Goal: Task Accomplishment & Management: Manage account settings

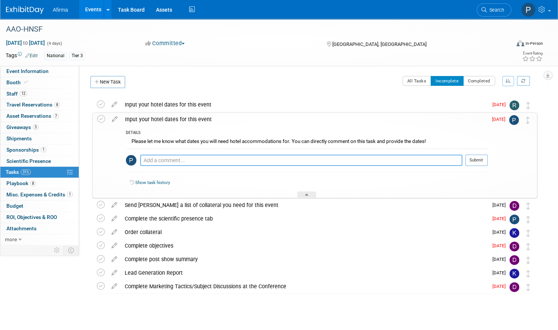
click at [195, 162] on textarea at bounding box center [301, 160] width 322 height 11
click at [269, 162] on textarea "I will be arriving on" at bounding box center [301, 160] width 322 height 11
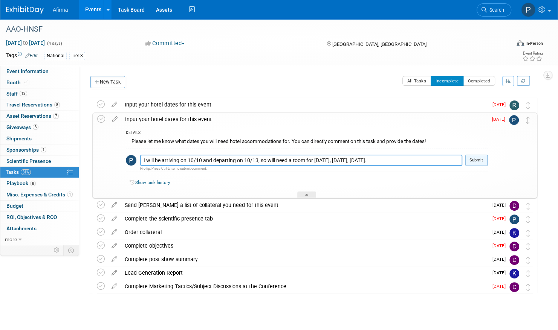
type textarea "I will be arriving on 10/10 and departing on 10/13, so will need a room for Fri…"
click at [477, 161] on button "Submit" at bounding box center [476, 160] width 22 height 11
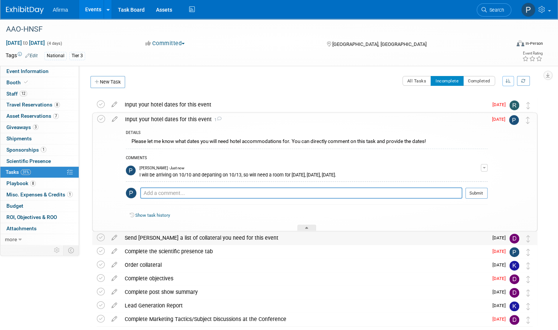
click at [453, 239] on div "Send Keirsten a list of collateral you need for this event" at bounding box center [304, 238] width 367 height 13
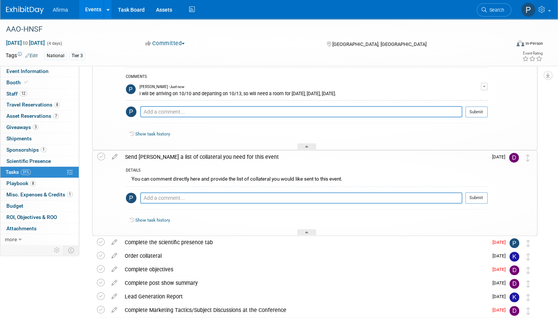
scroll to position [83, 0]
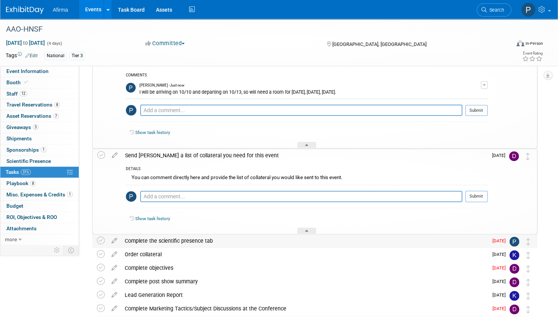
click at [466, 241] on div "Complete the scientific presence tab" at bounding box center [304, 241] width 367 height 13
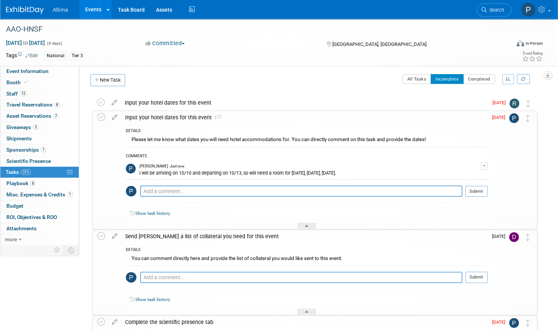
scroll to position [0, 0]
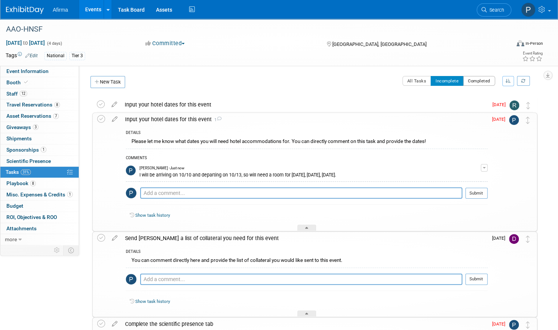
click at [471, 80] on button "Completed" at bounding box center [479, 81] width 32 height 10
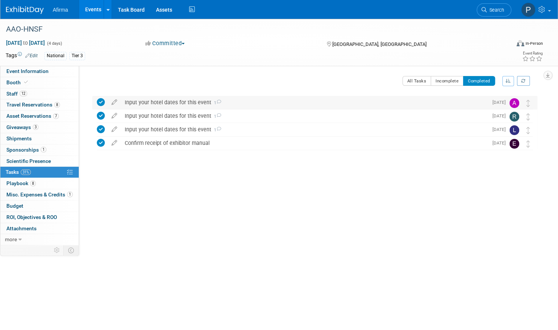
click at [438, 99] on div "Input your hotel dates for this event 1" at bounding box center [304, 102] width 367 height 13
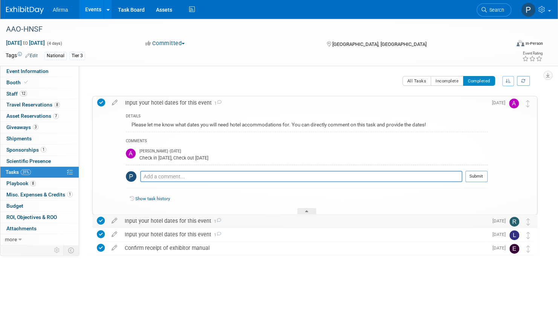
click at [407, 217] on div "Input your hotel dates for this event 1" at bounding box center [304, 221] width 367 height 13
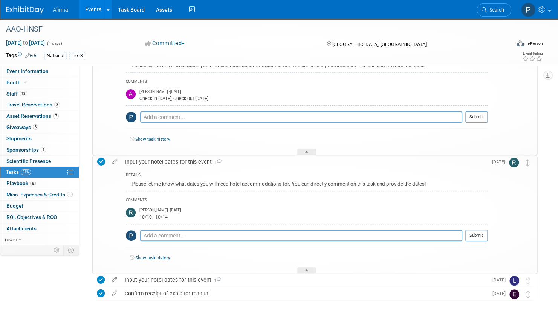
scroll to position [75, 0]
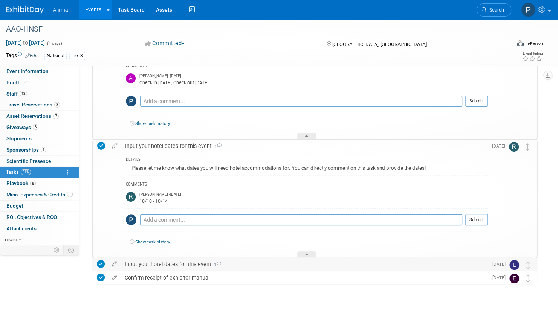
click at [456, 264] on div "Input your hotel dates for this event 1" at bounding box center [304, 264] width 367 height 13
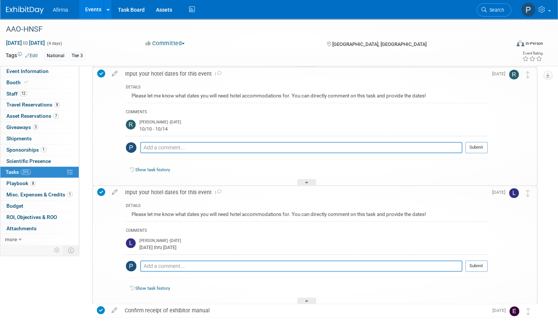
scroll to position [149, 0]
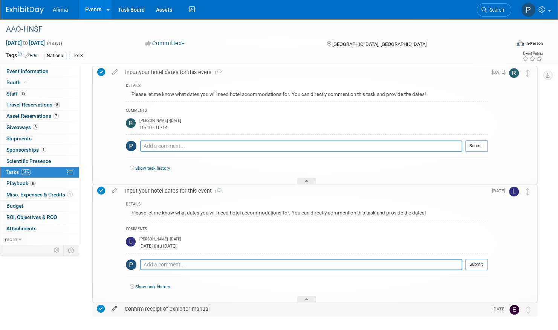
click at [446, 306] on div "Confirm receipt of exhibitor manual" at bounding box center [304, 309] width 367 height 13
